Goal: Transaction & Acquisition: Purchase product/service

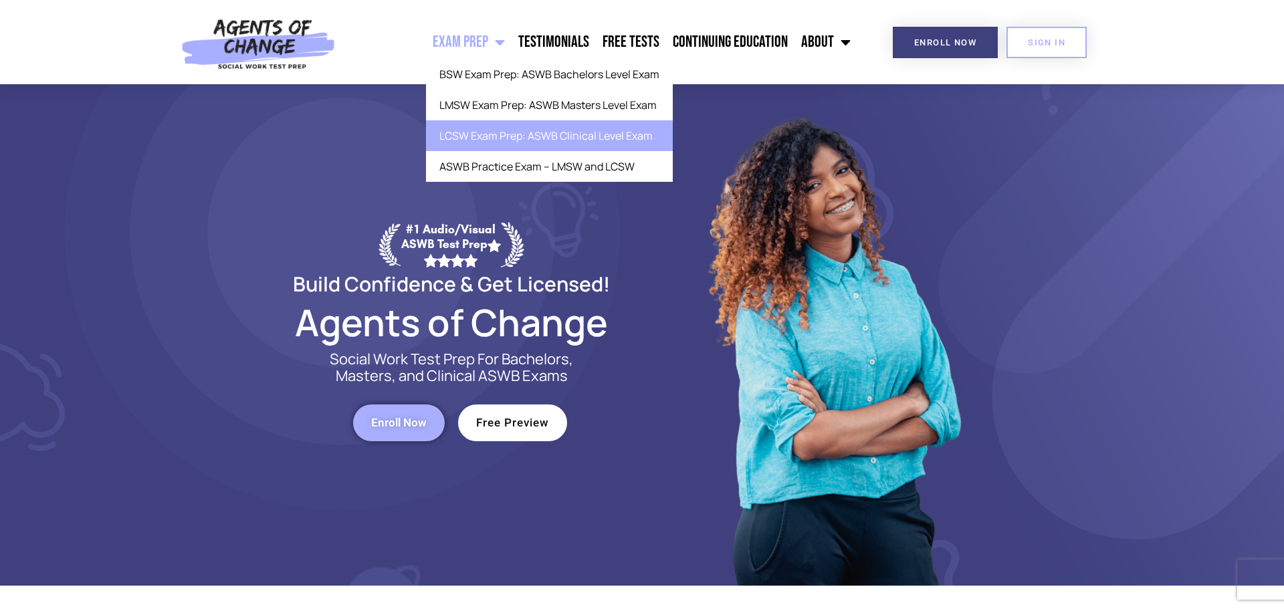
click at [539, 135] on link "LCSW Exam Prep: ASWB Clinical Level Exam" at bounding box center [549, 135] width 247 height 31
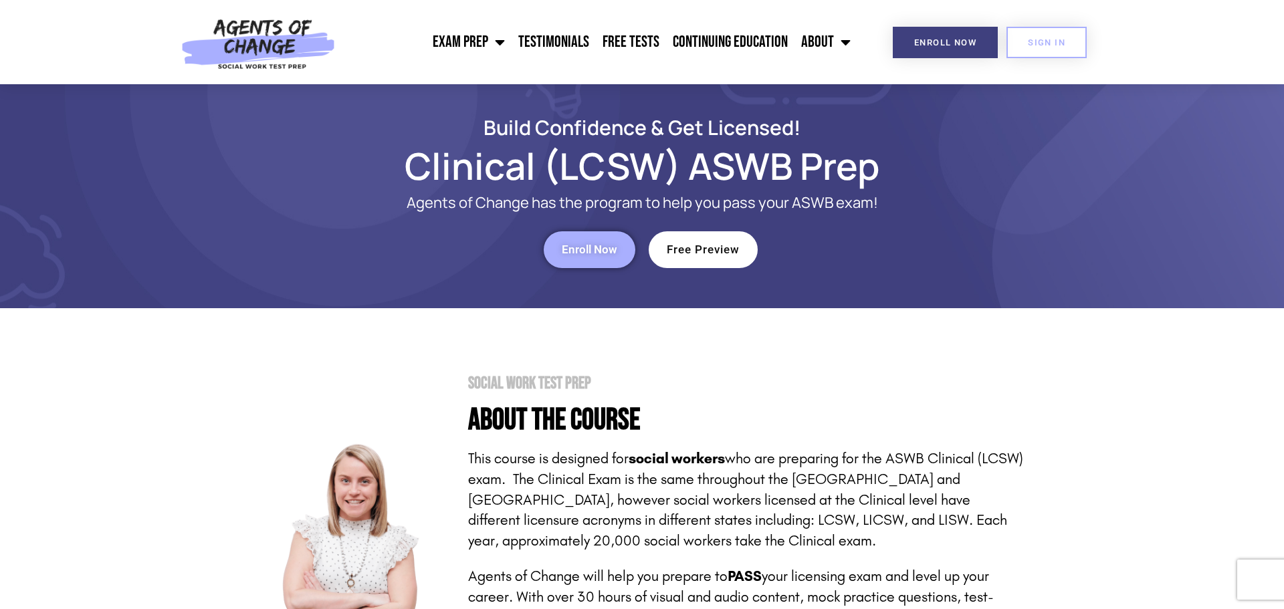
scroll to position [27, 0]
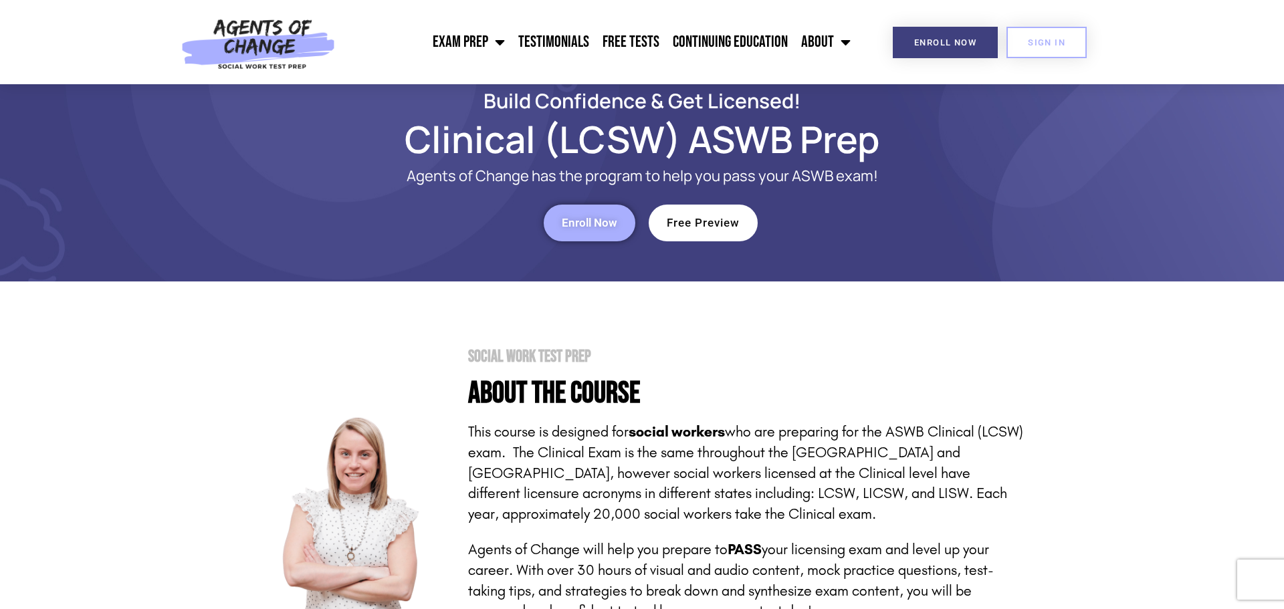
click at [611, 209] on link "Enroll Now" at bounding box center [590, 223] width 92 height 37
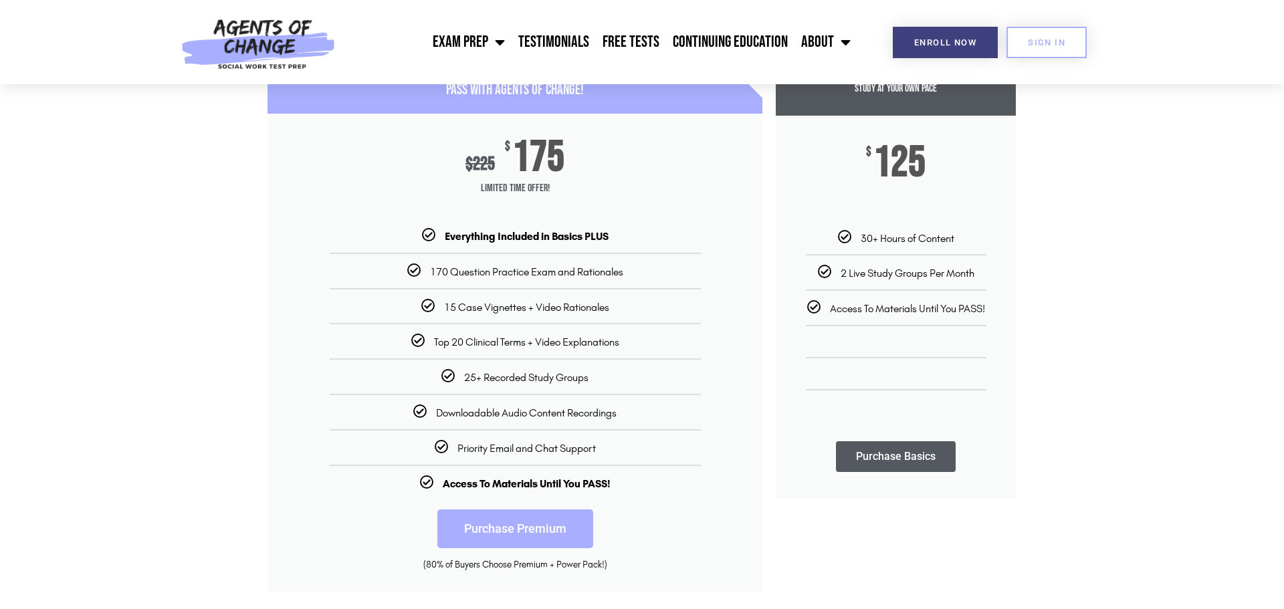
scroll to position [187, 0]
click at [515, 526] on link "Purchase Premium" at bounding box center [515, 528] width 156 height 39
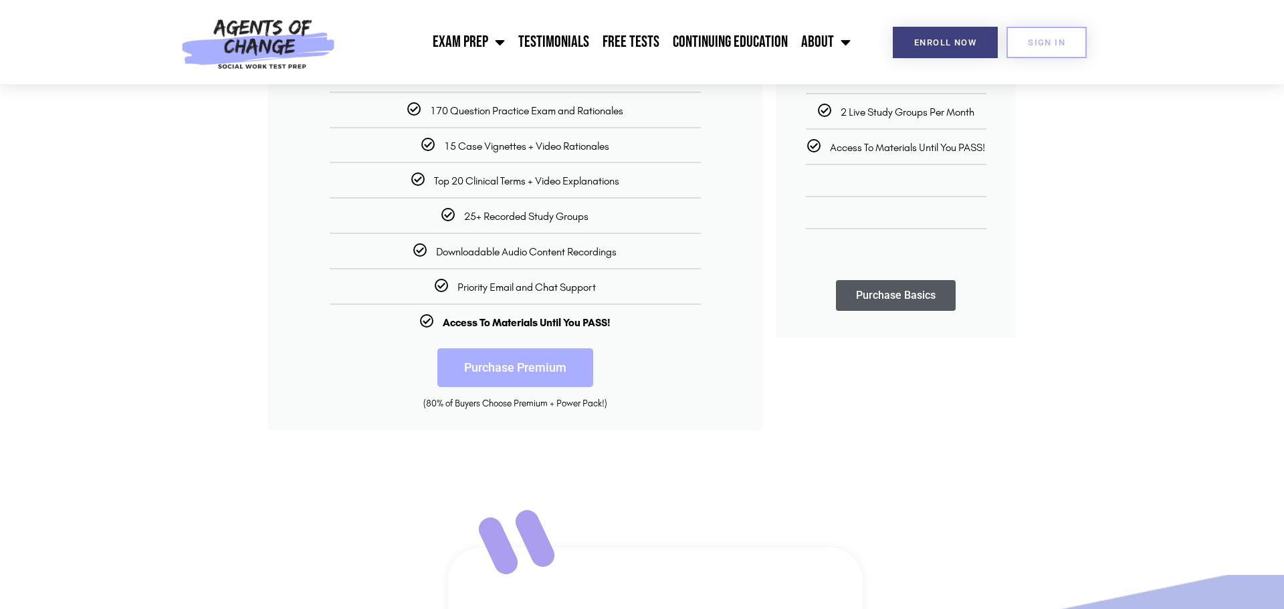
scroll to position [375, 0]
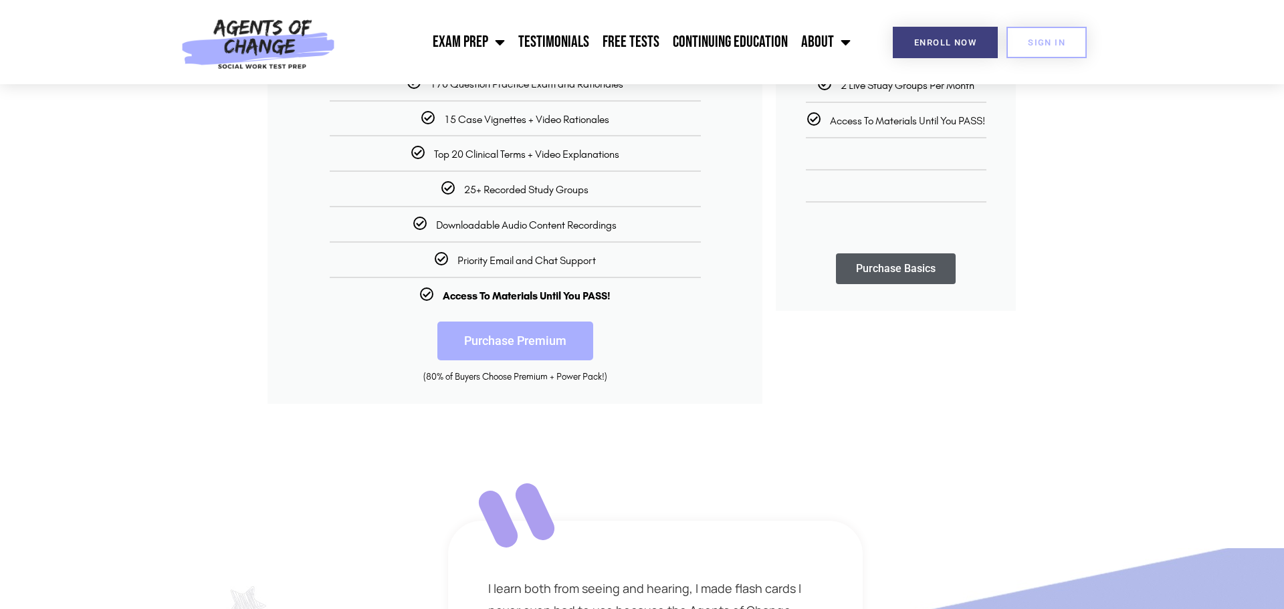
click at [530, 394] on div "Purchase Premium (80% of Buyers Choose Premium + Power Pack!)" at bounding box center [515, 353] width 495 height 102
click at [536, 341] on link "Purchase Premium" at bounding box center [515, 341] width 156 height 39
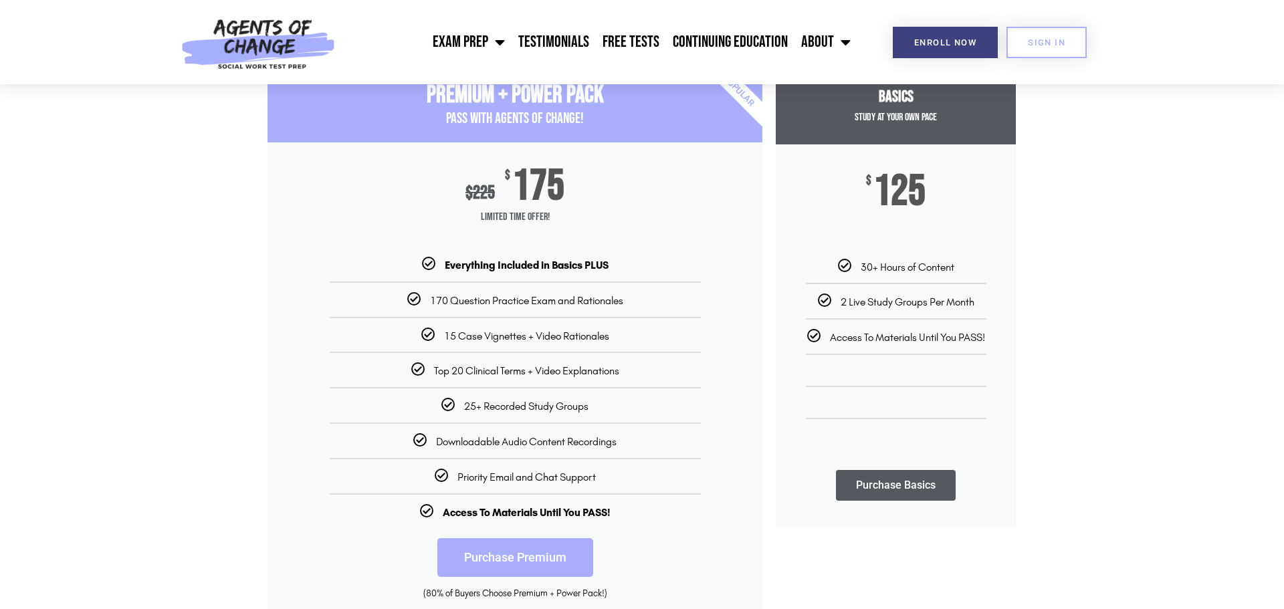
scroll to position [161, 0]
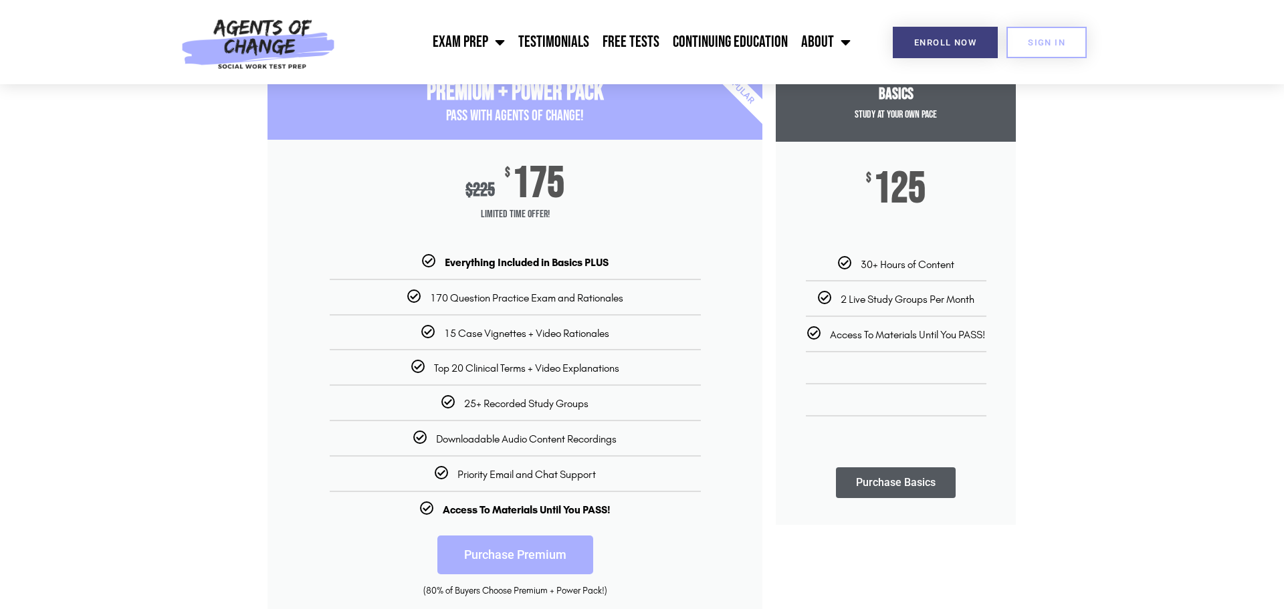
click at [510, 389] on li "25+ Recorded Study Groups" at bounding box center [515, 397] width 495 height 25
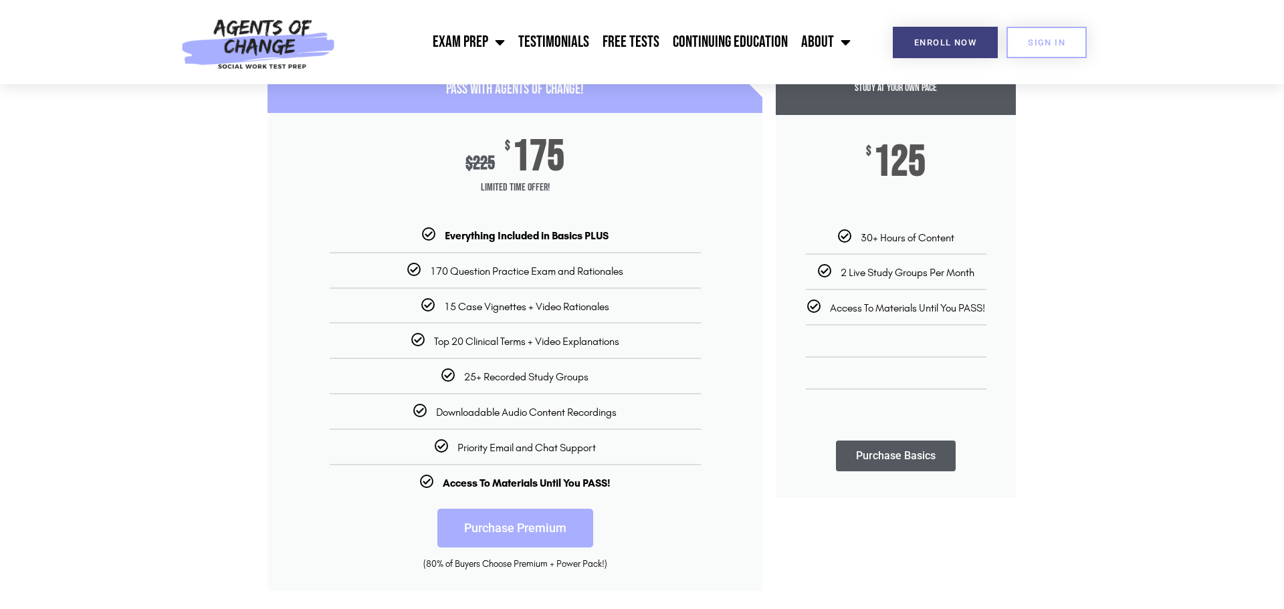
click at [542, 544] on link "Purchase Premium" at bounding box center [515, 528] width 156 height 39
